Goal: Find specific page/section: Find specific page/section

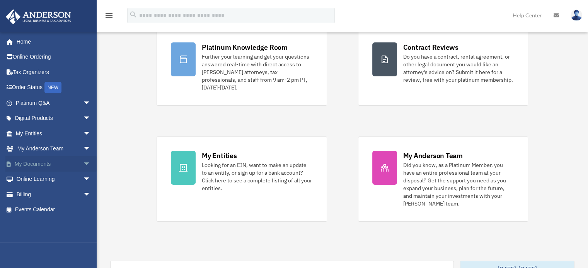
scroll to position [77, 0]
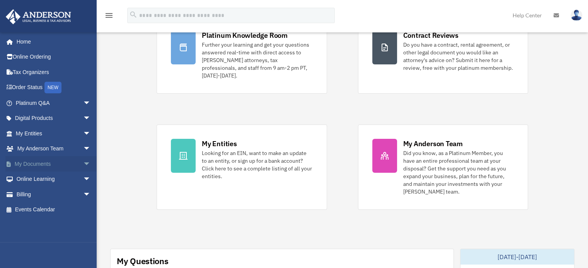
click at [83, 163] on span "arrow_drop_down" at bounding box center [90, 164] width 15 height 16
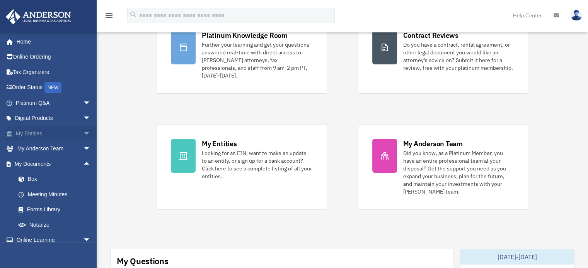
click at [83, 136] on span "arrow_drop_down" at bounding box center [90, 134] width 15 height 16
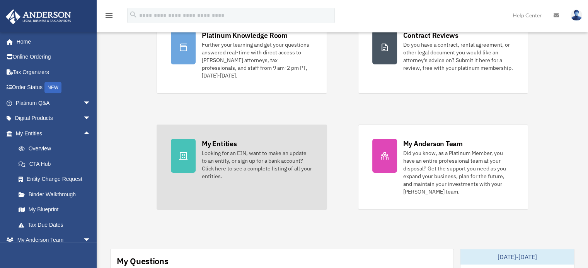
click at [216, 155] on div "Looking for an EIN, want to make an update to an entity, or sign up for a bank …" at bounding box center [257, 164] width 110 height 31
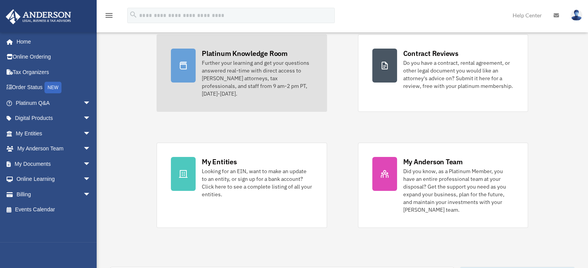
scroll to position [77, 0]
